Goal: Task Accomplishment & Management: Use online tool/utility

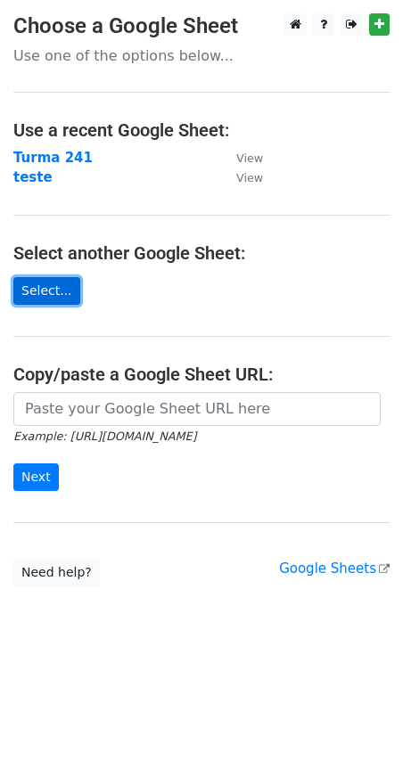
click at [40, 289] on link "Select..." at bounding box center [46, 291] width 67 height 28
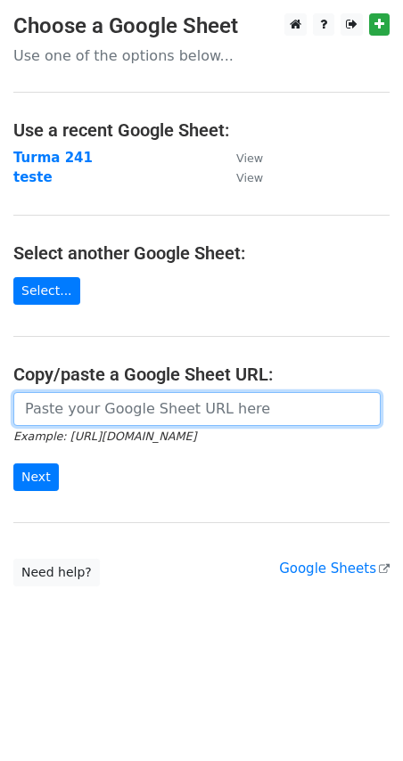
click at [91, 400] on input "url" at bounding box center [196, 409] width 367 height 34
paste input "[URL][DOMAIN_NAME]"
type input "[URL][DOMAIN_NAME]"
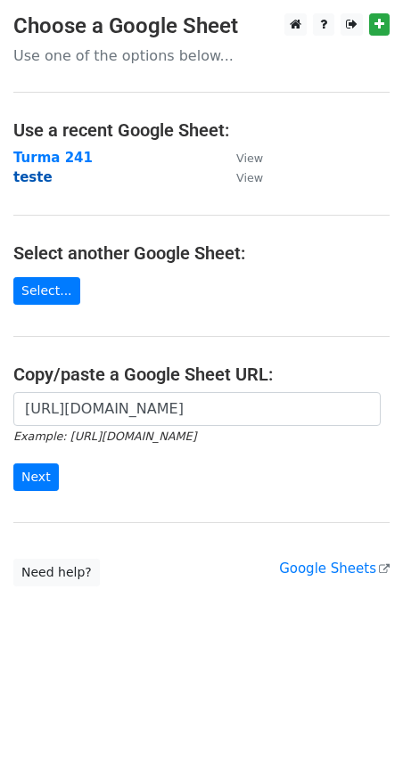
scroll to position [0, 0]
click at [26, 184] on strong "teste" at bounding box center [32, 177] width 39 height 16
click at [29, 175] on strong "teste" at bounding box center [32, 177] width 39 height 16
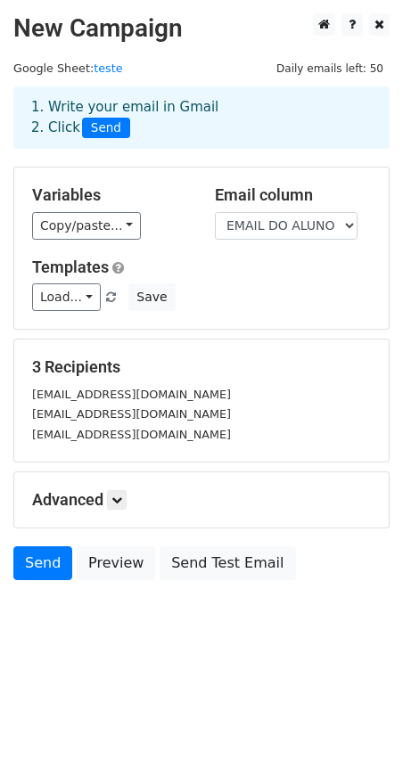
click at [143, 627] on body "New Campaign Daily emails left: 50 Google Sheet: teste 1. Write your email in G…" at bounding box center [201, 336] width 403 height 647
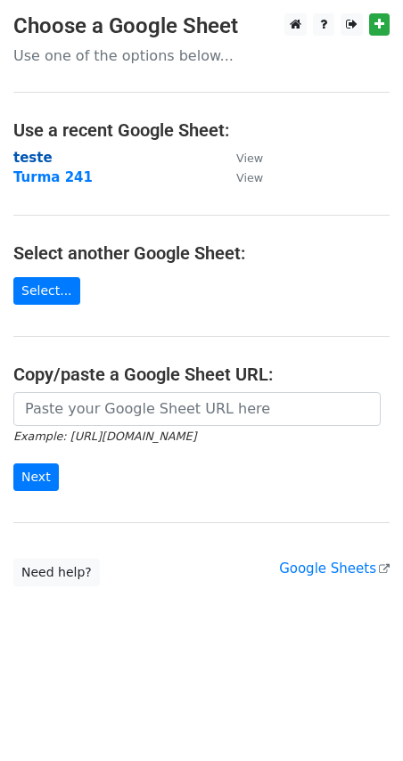
click at [20, 155] on strong "teste" at bounding box center [32, 158] width 39 height 16
click at [29, 151] on strong "teste" at bounding box center [32, 158] width 39 height 16
click at [20, 159] on strong "teste" at bounding box center [32, 158] width 39 height 16
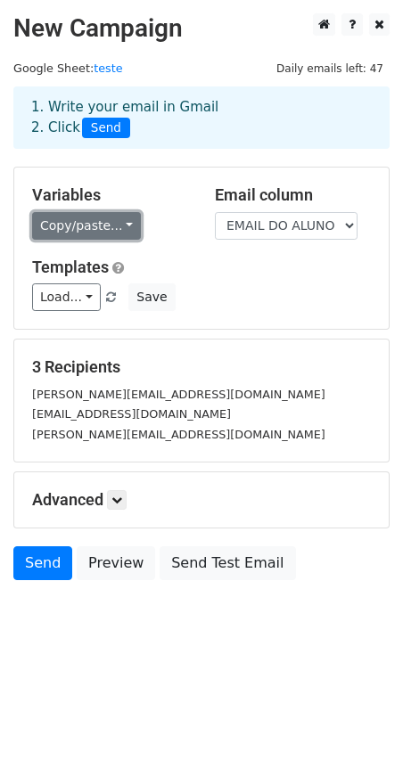
click at [117, 224] on link "Copy/paste..." at bounding box center [86, 226] width 109 height 28
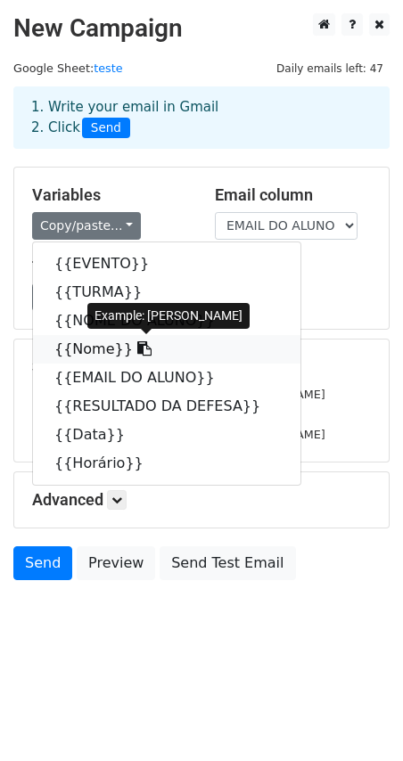
click at [92, 346] on link "{{Nome}}" at bounding box center [166, 349] width 267 height 29
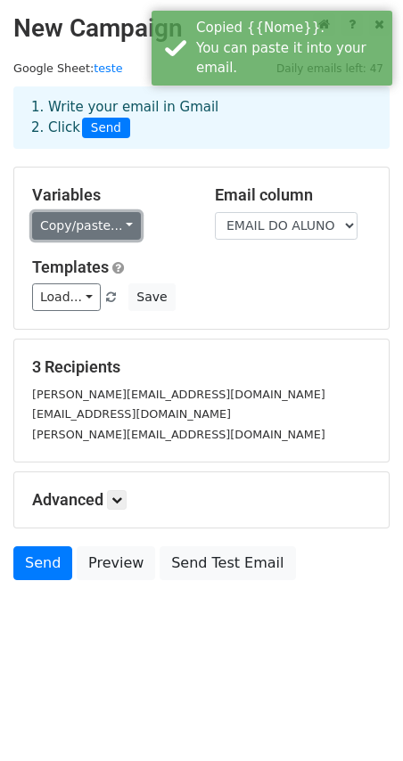
click at [118, 224] on link "Copy/paste..." at bounding box center [86, 226] width 109 height 28
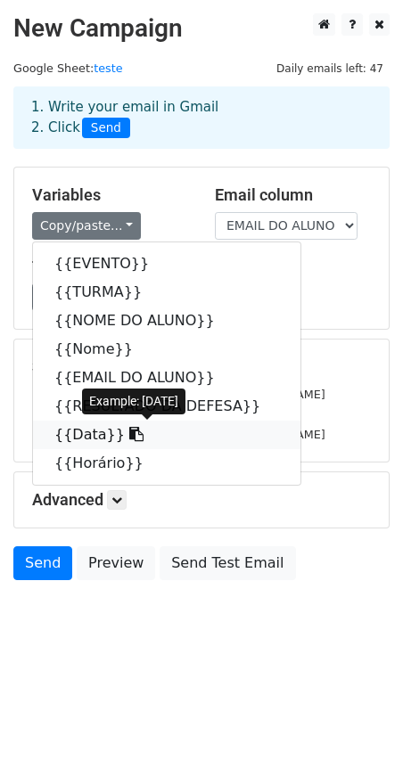
click at [68, 425] on link "{{Data}}" at bounding box center [166, 434] width 267 height 29
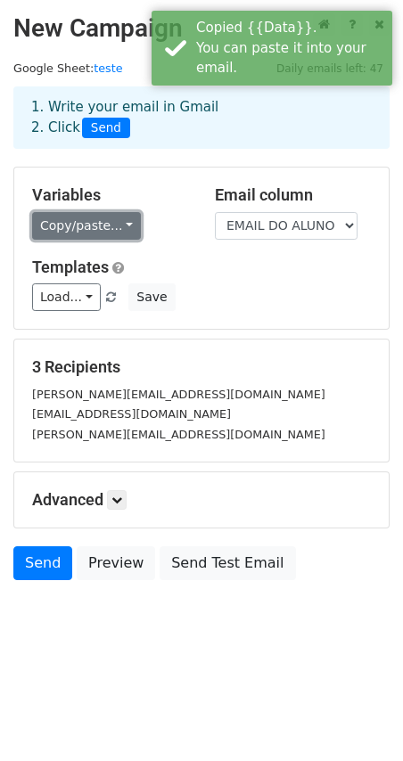
click at [117, 219] on link "Copy/paste..." at bounding box center [86, 226] width 109 height 28
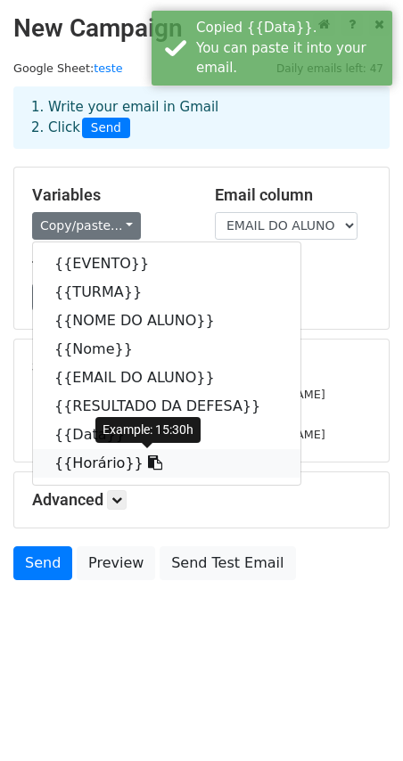
click at [83, 459] on link "{{Horário}}" at bounding box center [166, 463] width 267 height 29
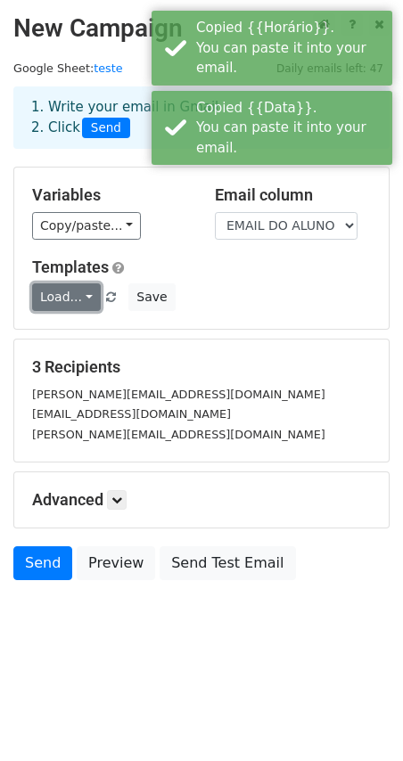
click at [93, 290] on link "Load..." at bounding box center [66, 297] width 69 height 28
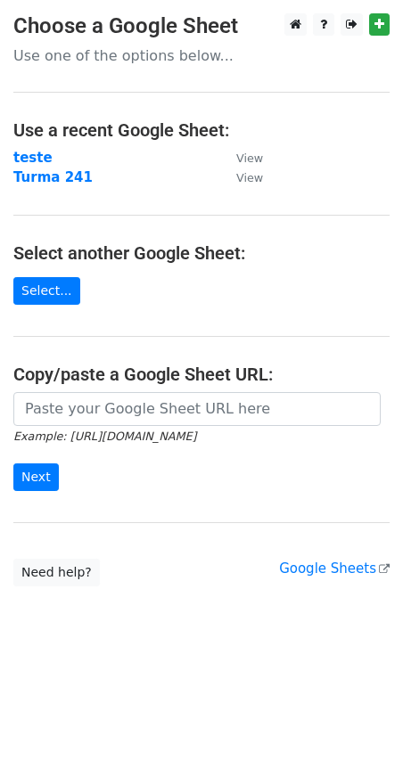
click at [33, 148] on td "teste" at bounding box center [115, 158] width 205 height 20
click at [30, 160] on strong "teste" at bounding box center [32, 158] width 39 height 16
click at [37, 296] on link "Select..." at bounding box center [46, 291] width 67 height 28
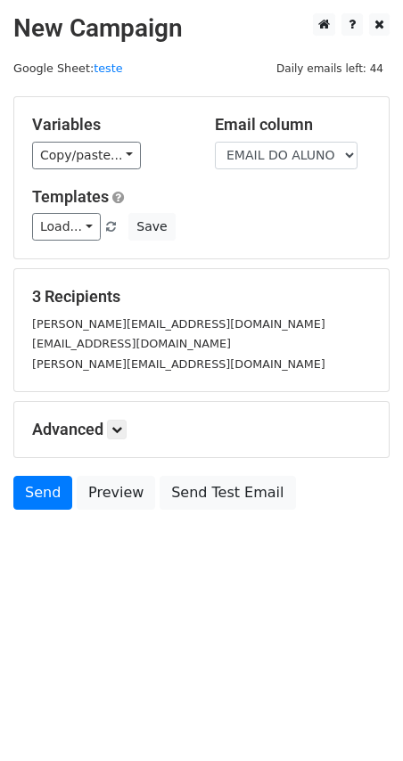
click at [81, 425] on h5 "Advanced" at bounding box center [201, 430] width 339 height 20
click at [134, 426] on h5 "Advanced" at bounding box center [201, 430] width 339 height 20
click at [120, 426] on icon at bounding box center [116, 429] width 11 height 11
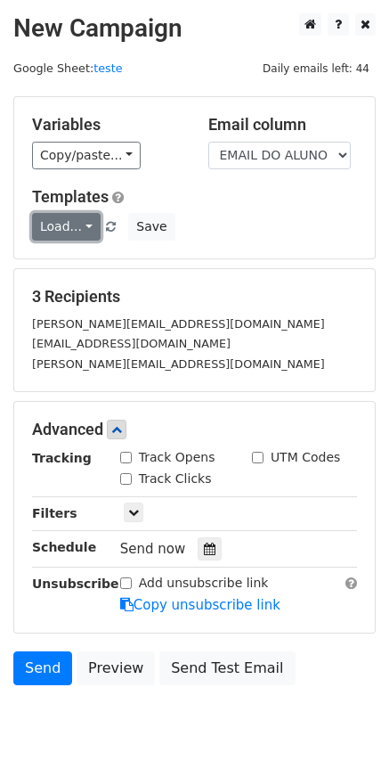
click at [79, 227] on link "Load..." at bounding box center [66, 227] width 69 height 28
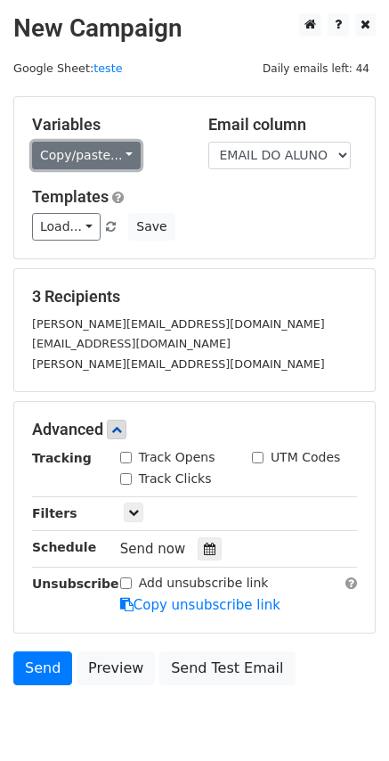
click at [120, 159] on link "Copy/paste..." at bounding box center [86, 156] width 109 height 28
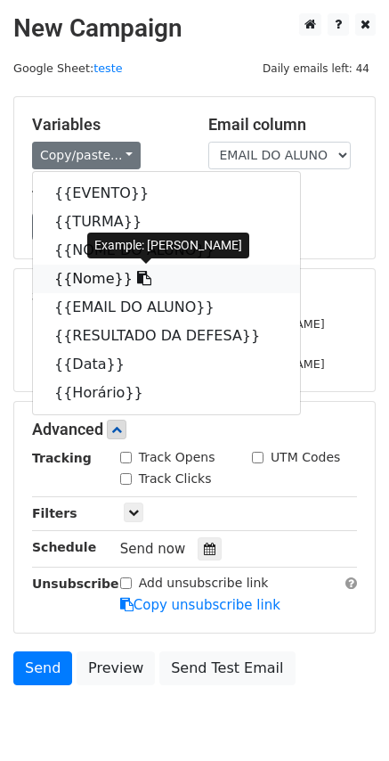
click at [88, 273] on link "{{Nome}}" at bounding box center [166, 279] width 267 height 29
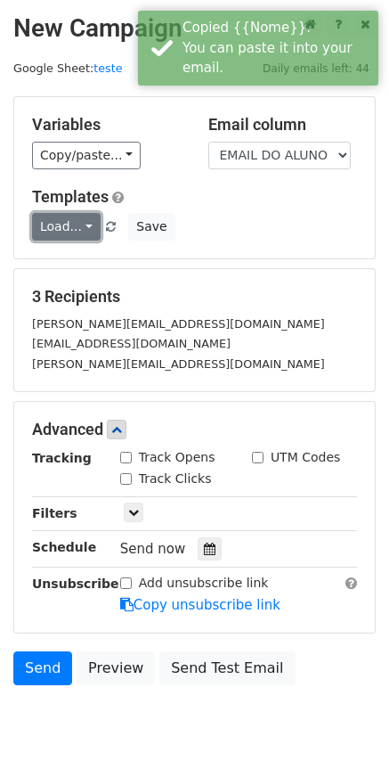
click at [80, 227] on link "Load..." at bounding box center [66, 227] width 69 height 28
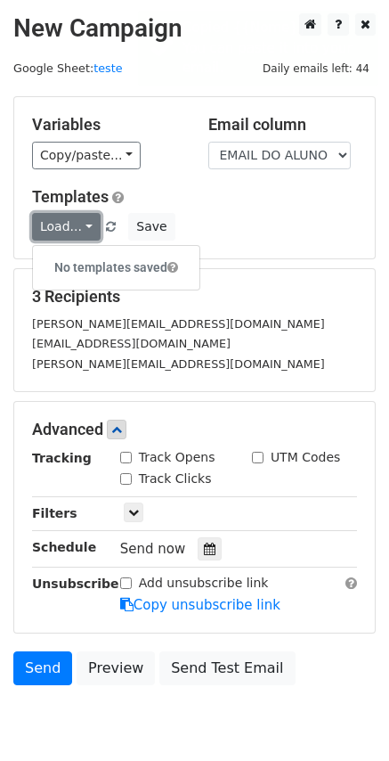
click at [80, 227] on link "Load..." at bounding box center [66, 227] width 69 height 28
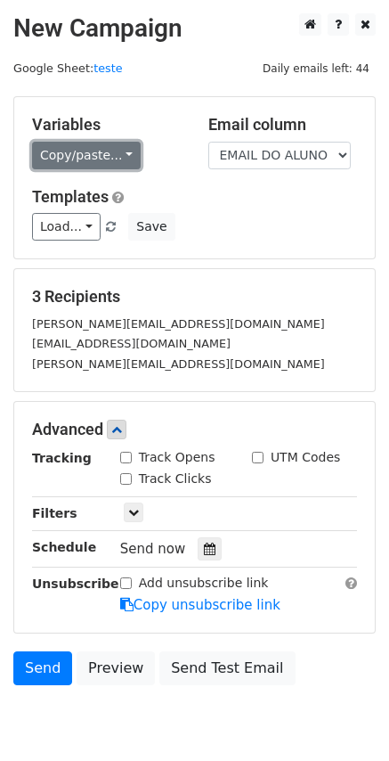
click at [110, 149] on link "Copy/paste..." at bounding box center [86, 156] width 109 height 28
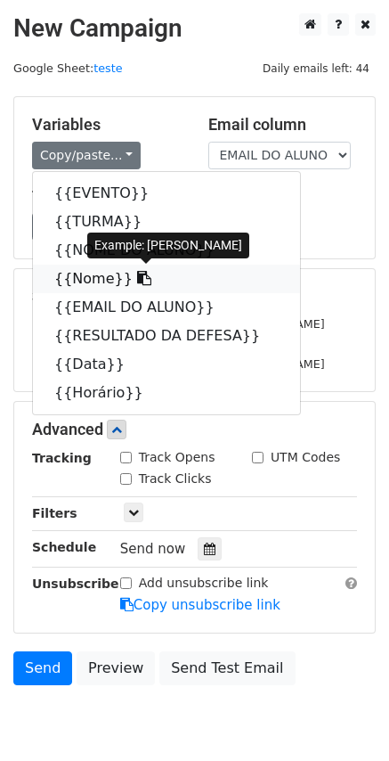
click at [137, 281] on icon at bounding box center [144, 278] width 14 height 14
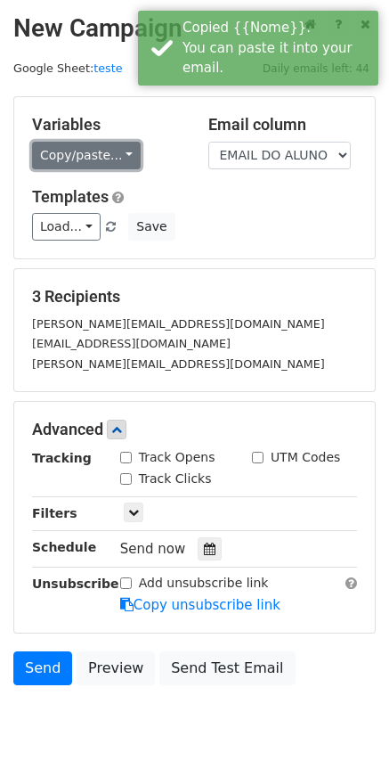
click at [115, 145] on link "Copy/paste..." at bounding box center [86, 156] width 109 height 28
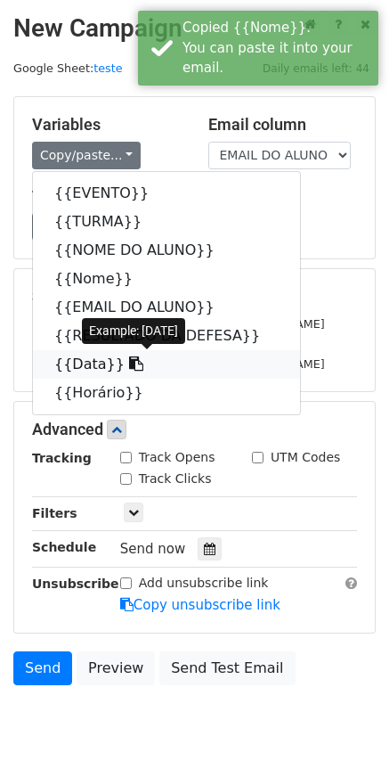
click at [129, 366] on icon at bounding box center [136, 363] width 14 height 14
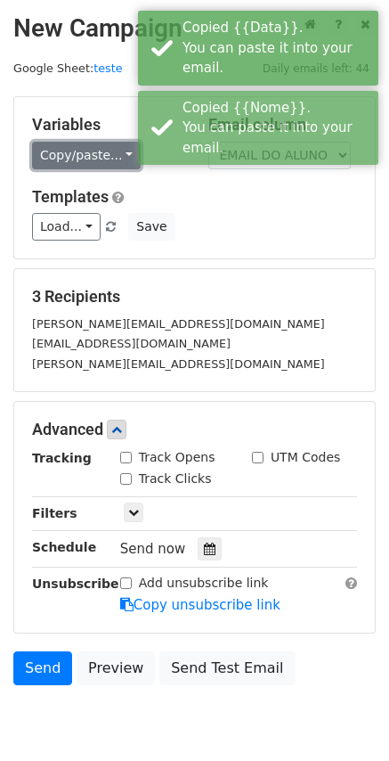
click at [119, 150] on link "Copy/paste..." at bounding box center [86, 156] width 109 height 28
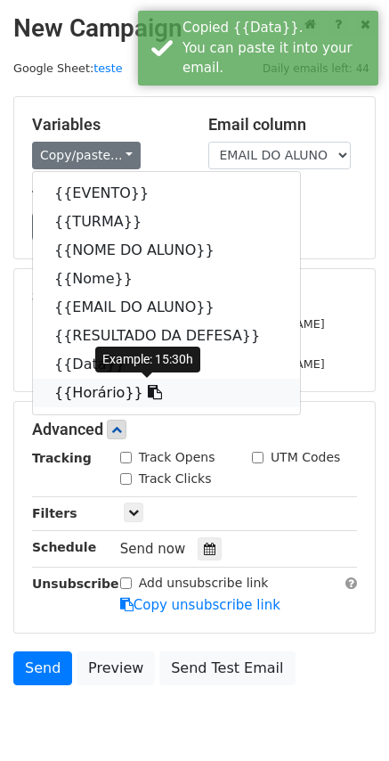
click at [148, 393] on icon at bounding box center [155, 392] width 14 height 14
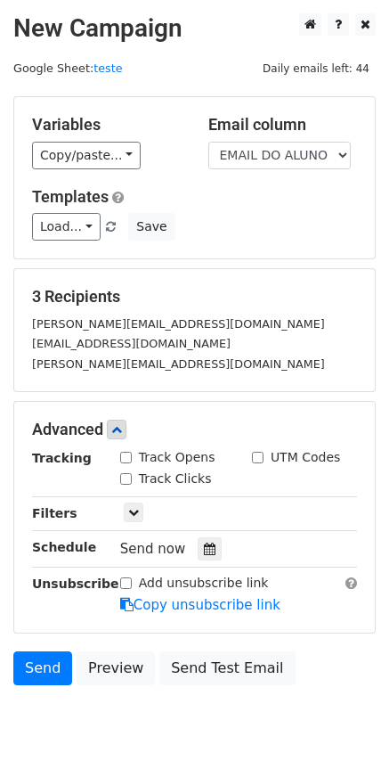
scroll to position [75, 0]
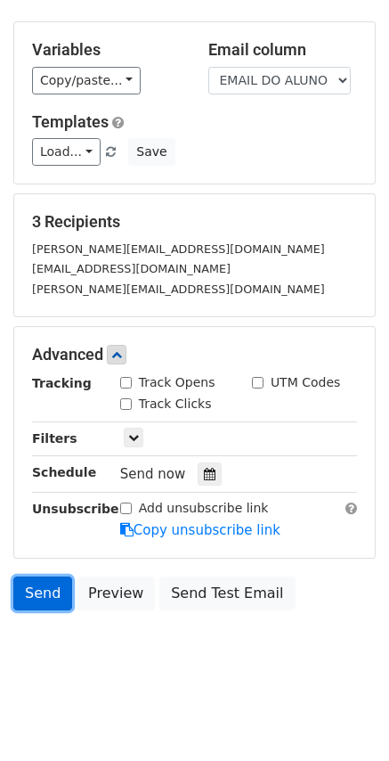
click at [44, 608] on link "Send" at bounding box center [42, 593] width 59 height 34
click at [49, 594] on link "Send" at bounding box center [42, 593] width 59 height 34
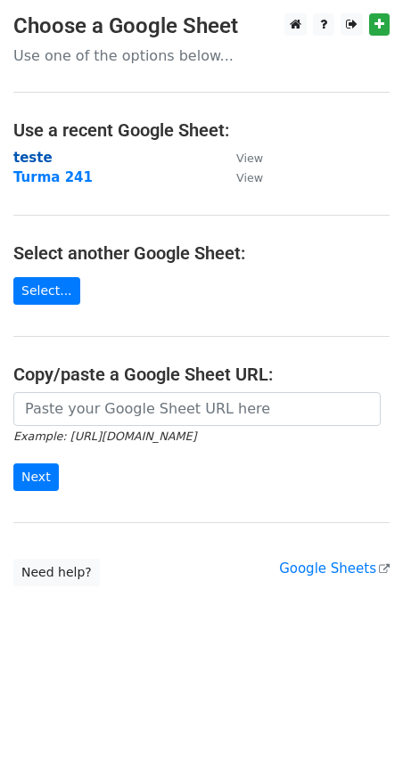
click at [29, 150] on strong "teste" at bounding box center [32, 158] width 39 height 16
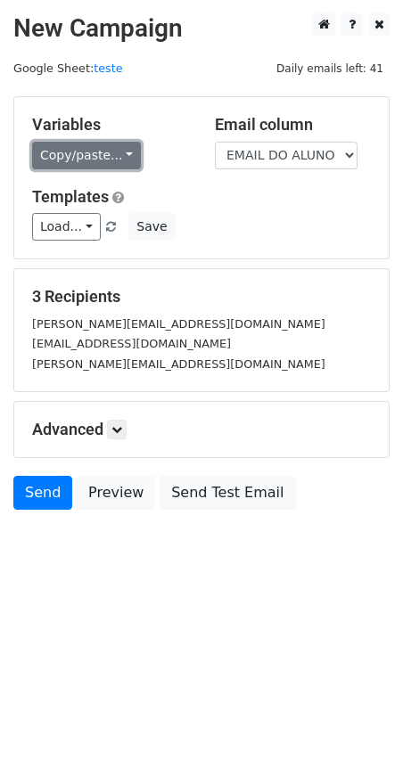
click at [117, 155] on link "Copy/paste..." at bounding box center [86, 156] width 109 height 28
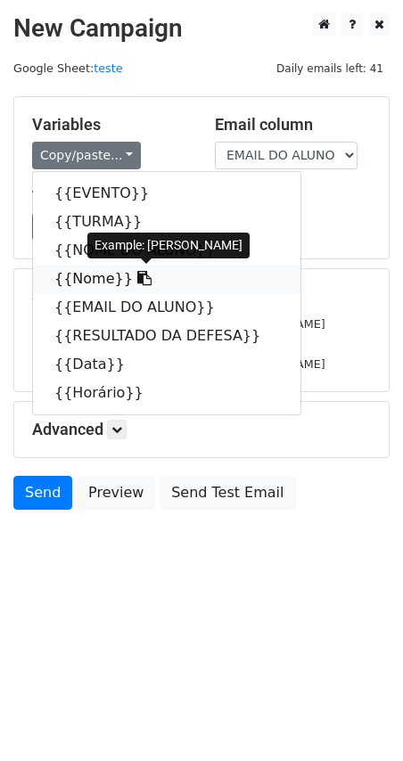
click at [137, 279] on icon at bounding box center [144, 278] width 14 height 14
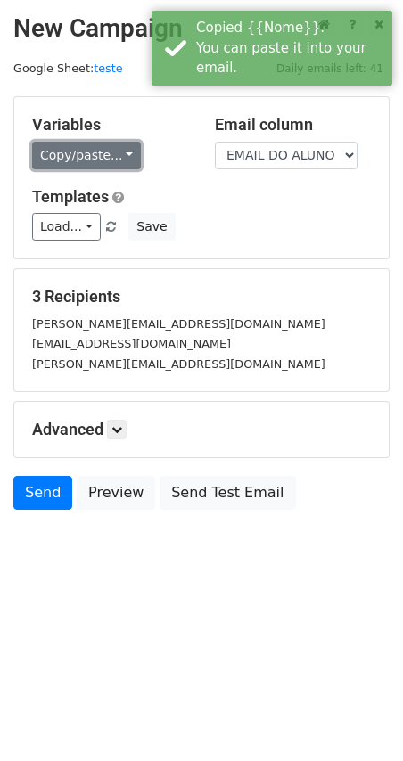
click at [123, 156] on link "Copy/paste..." at bounding box center [86, 156] width 109 height 28
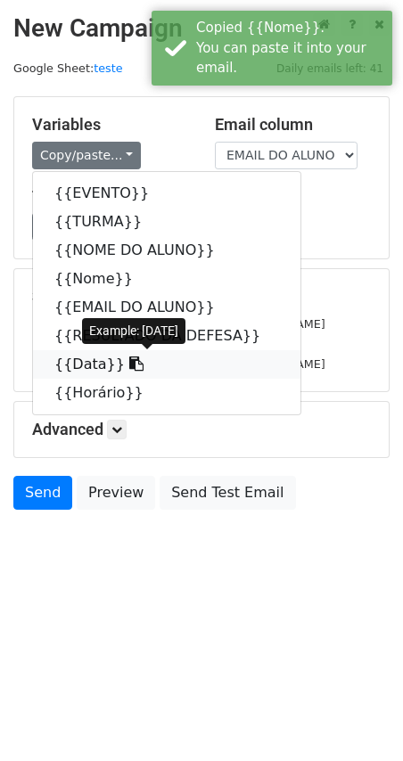
click at [119, 359] on link "{{Data}}" at bounding box center [166, 364] width 267 height 29
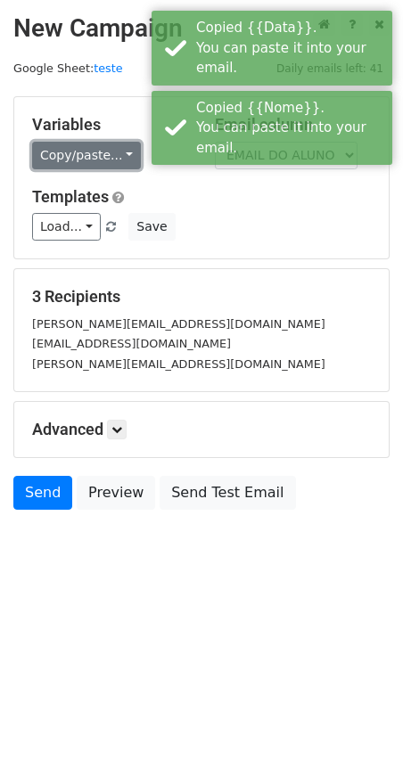
click at [123, 152] on link "Copy/paste..." at bounding box center [86, 156] width 109 height 28
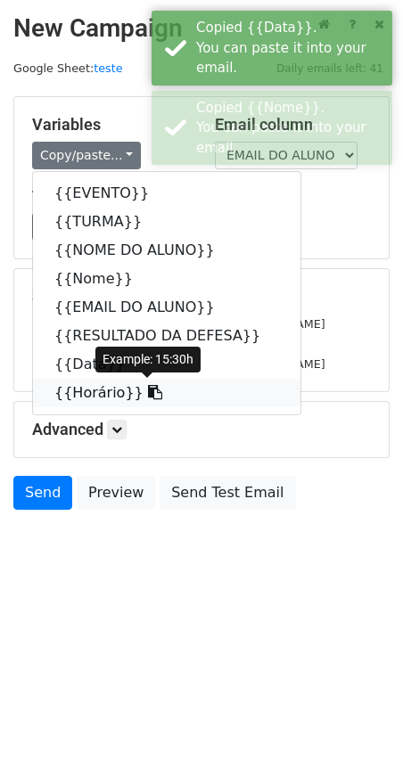
click at [148, 391] on icon at bounding box center [155, 392] width 14 height 14
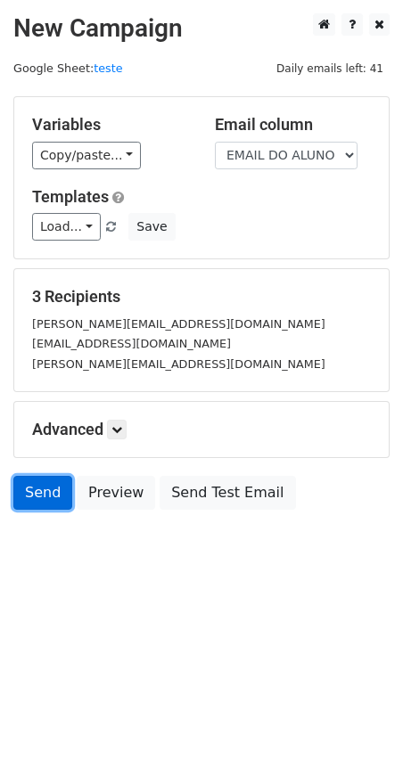
click at [28, 490] on link "Send" at bounding box center [42, 493] width 59 height 34
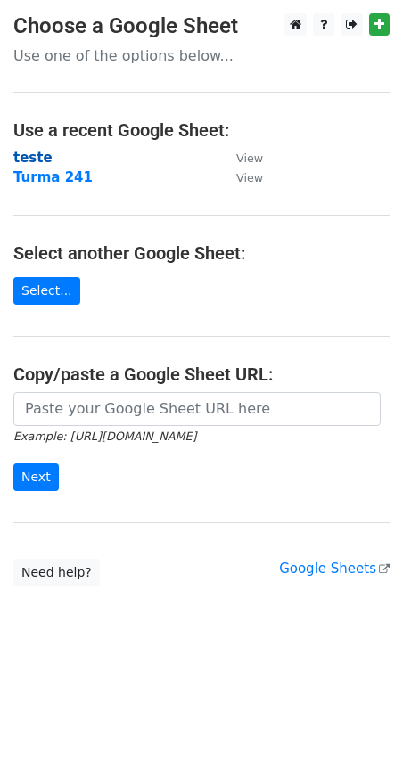
click at [24, 161] on strong "teste" at bounding box center [32, 158] width 39 height 16
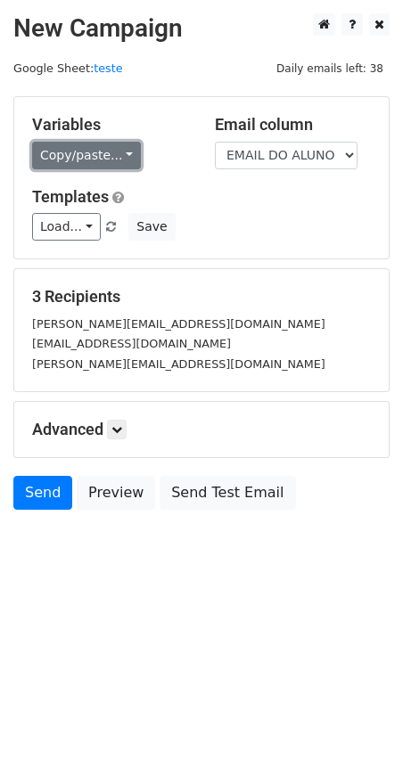
click at [111, 158] on link "Copy/paste..." at bounding box center [86, 156] width 109 height 28
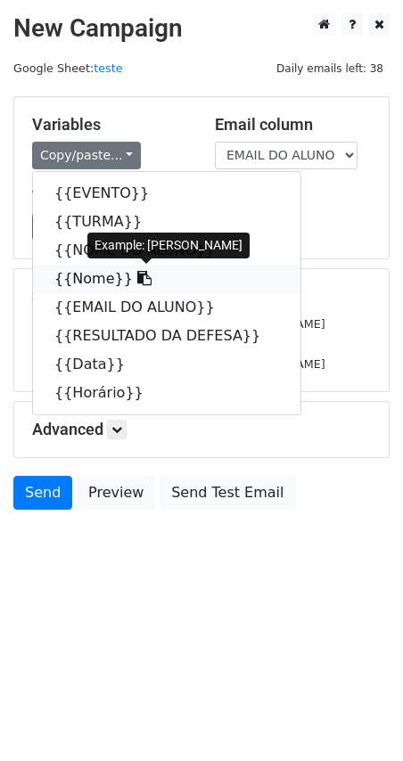
click at [137, 274] on icon at bounding box center [144, 278] width 14 height 14
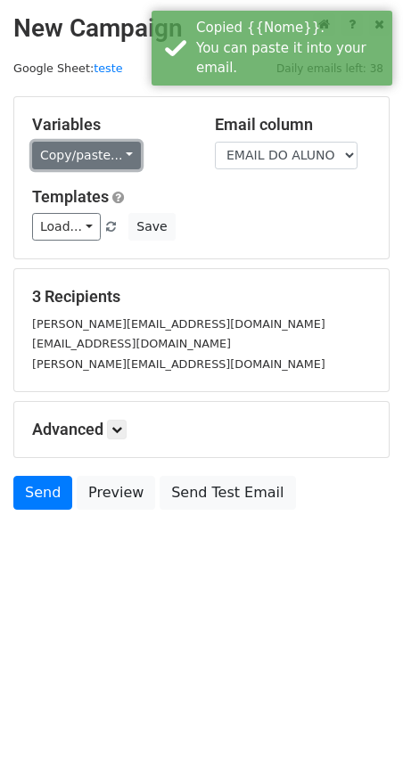
click at [118, 151] on link "Copy/paste..." at bounding box center [86, 156] width 109 height 28
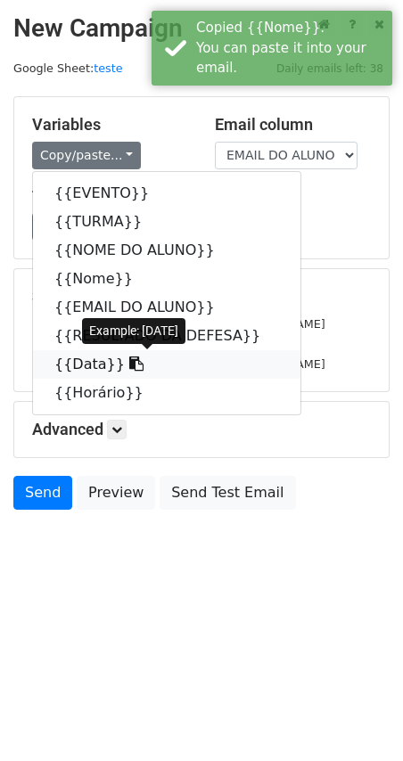
click at [129, 363] on icon at bounding box center [136, 363] width 14 height 14
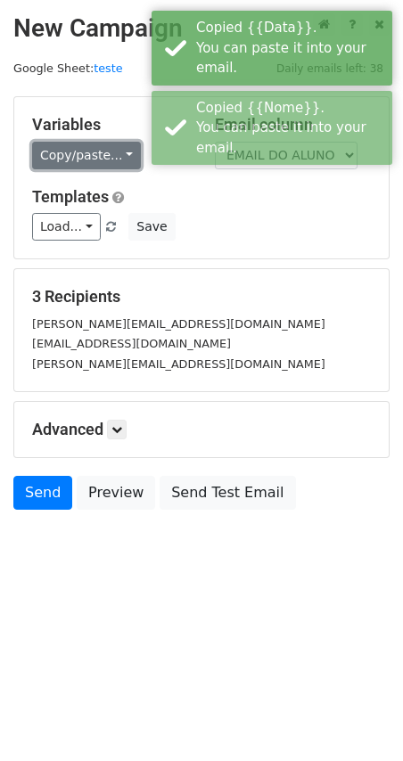
click at [109, 155] on link "Copy/paste..." at bounding box center [86, 156] width 109 height 28
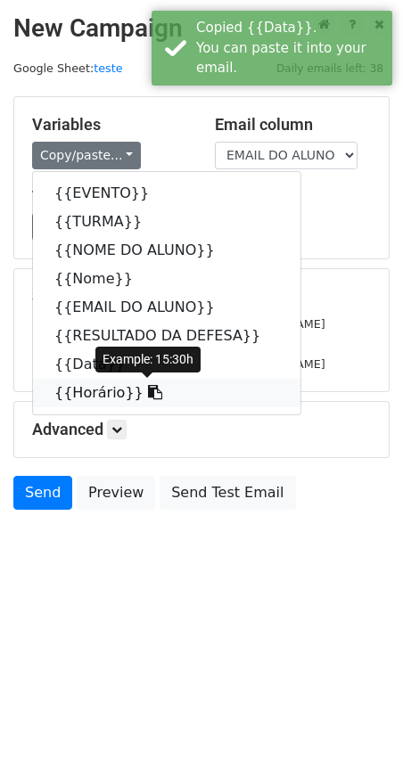
click at [148, 396] on icon at bounding box center [155, 392] width 14 height 14
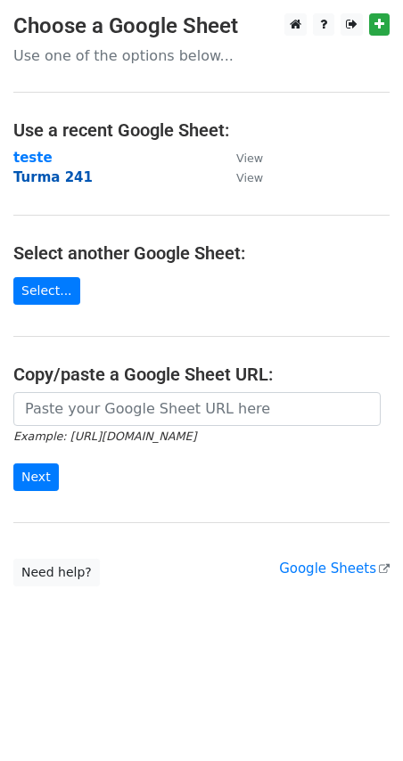
click at [60, 175] on strong "Turma 241" at bounding box center [52, 177] width 79 height 16
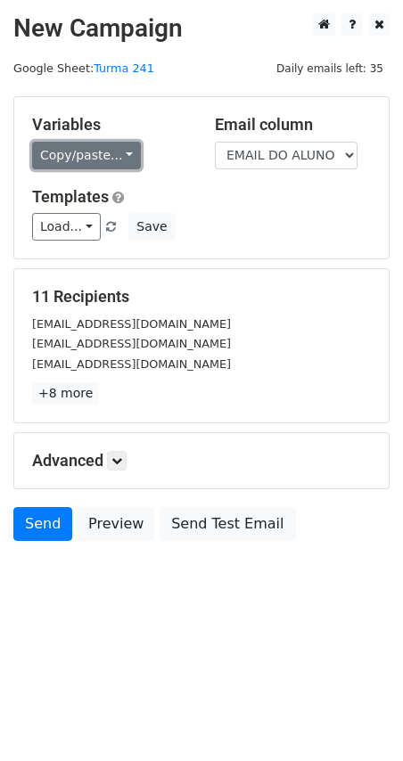
click at [111, 152] on link "Copy/paste..." at bounding box center [86, 156] width 109 height 28
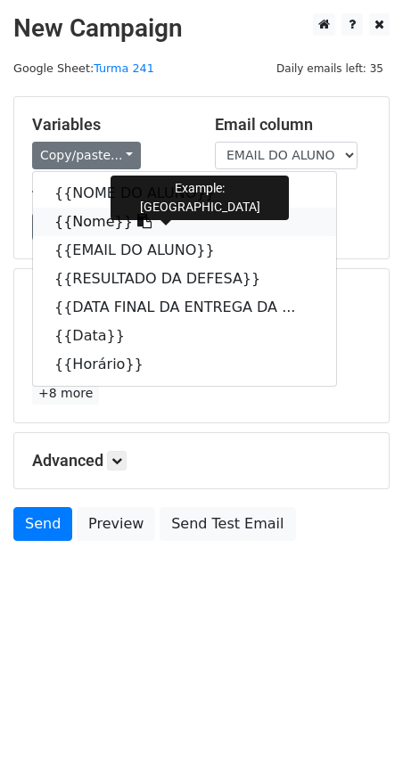
click at [137, 221] on icon at bounding box center [144, 221] width 14 height 14
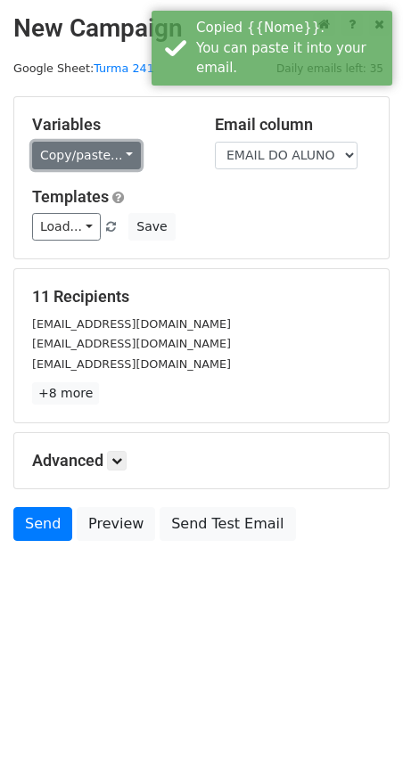
click at [117, 150] on link "Copy/paste..." at bounding box center [86, 156] width 109 height 28
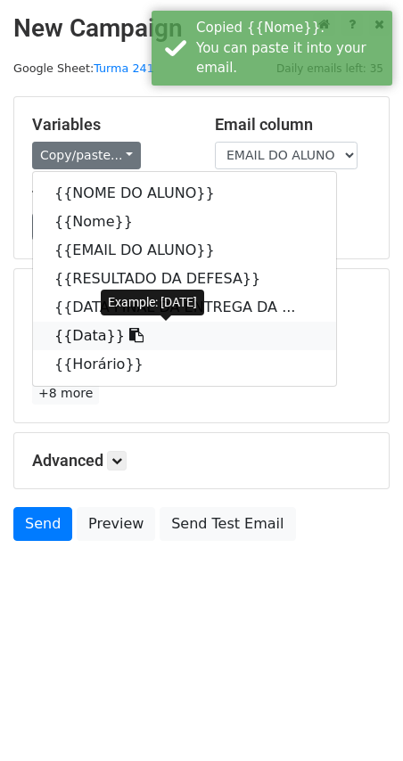
click at [129, 334] on icon at bounding box center [136, 335] width 14 height 14
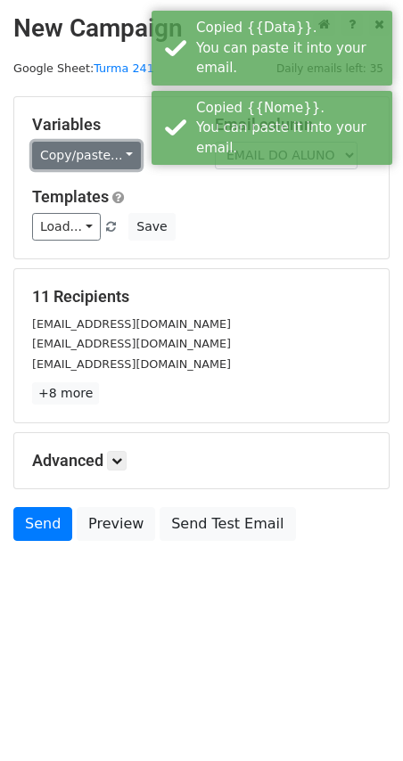
click at [118, 158] on link "Copy/paste..." at bounding box center [86, 156] width 109 height 28
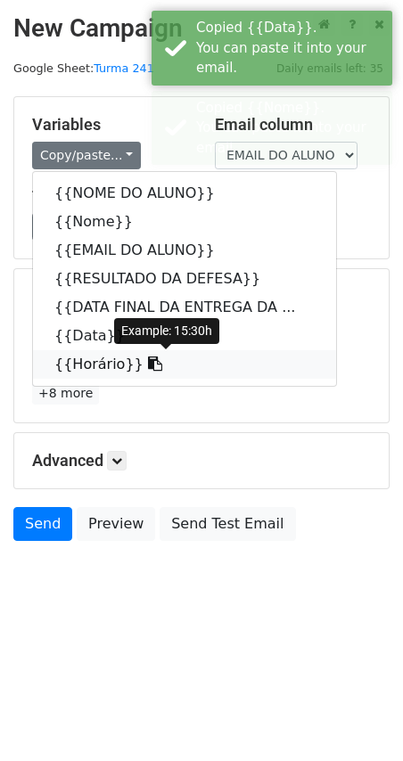
click at [148, 362] on icon at bounding box center [155, 363] width 14 height 14
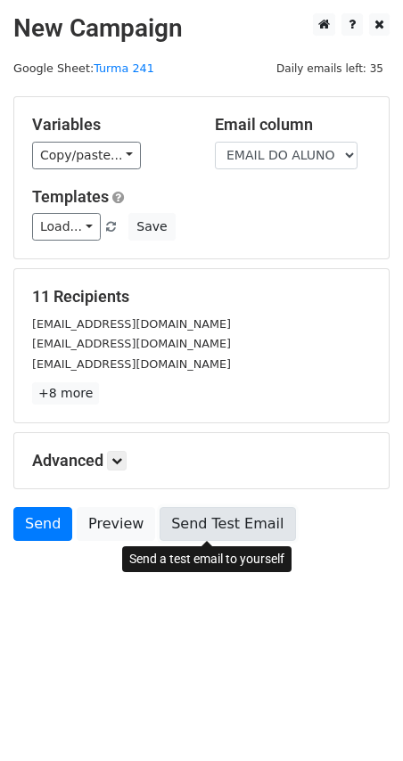
click at [224, 522] on link "Send Test Email" at bounding box center [226, 524] width 135 height 34
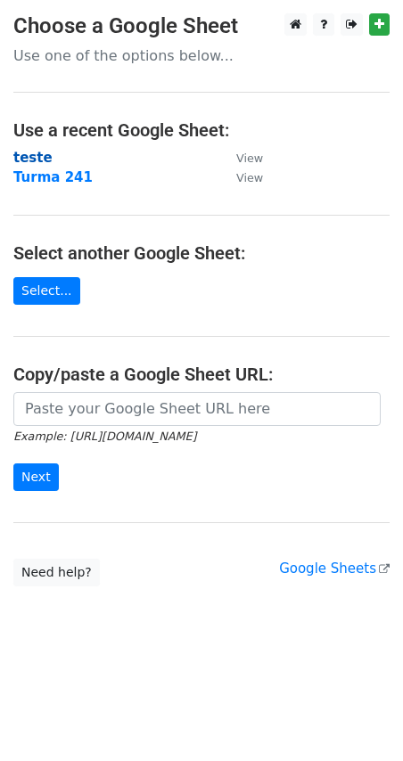
click at [29, 159] on strong "teste" at bounding box center [32, 158] width 39 height 16
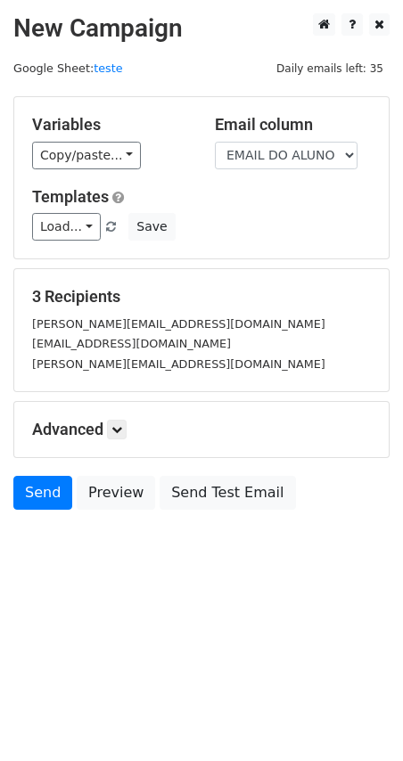
click at [149, 418] on div "Advanced Tracking Track Opens UTM Codes Track Clicks Filters Only include sprea…" at bounding box center [201, 429] width 374 height 55
click at [100, 429] on h5 "Advanced" at bounding box center [201, 430] width 339 height 20
click at [122, 434] on icon at bounding box center [116, 429] width 11 height 11
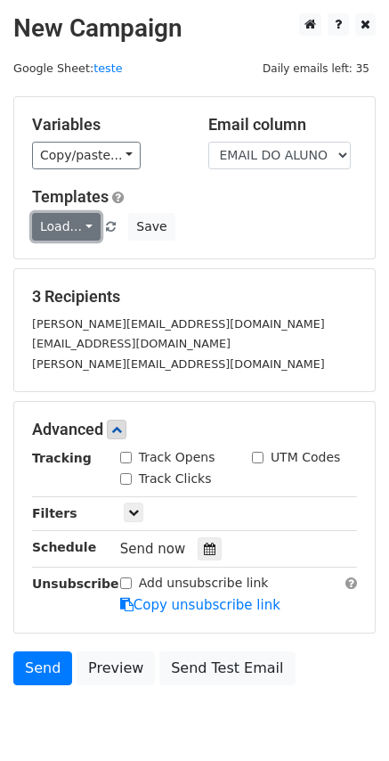
click at [80, 224] on link "Load..." at bounding box center [66, 227] width 69 height 28
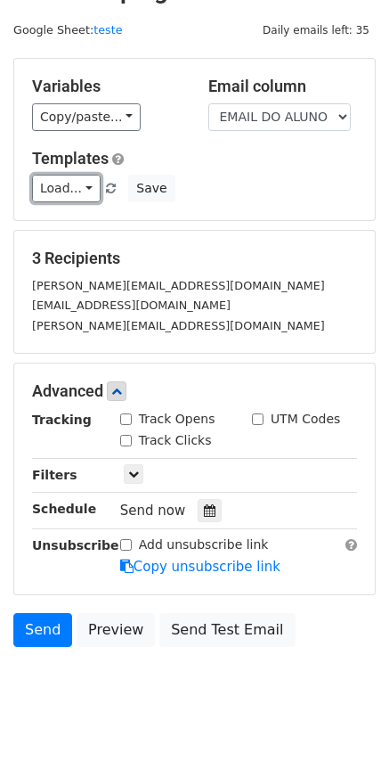
scroll to position [75, 0]
